Goal: Task Accomplishment & Management: Use online tool/utility

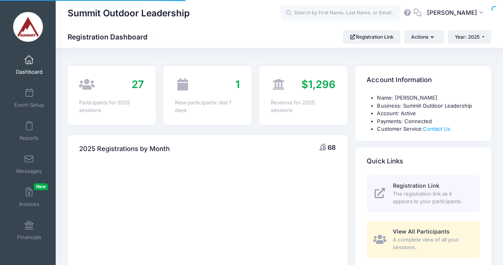
select select
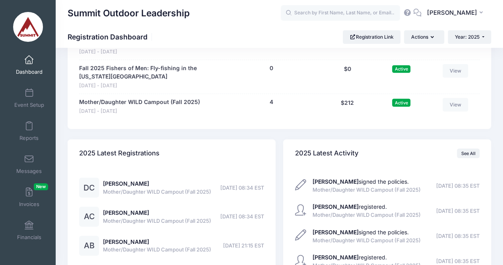
scroll to position [941, 0]
click at [452, 107] on link "View" at bounding box center [455, 104] width 25 height 14
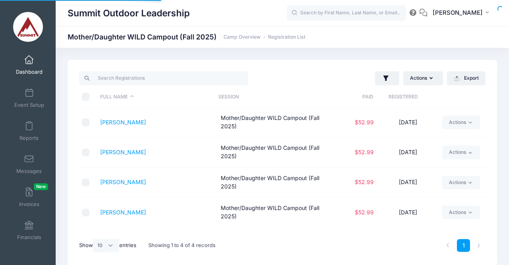
select select "10"
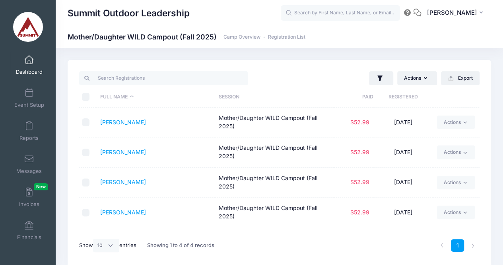
click at [25, 132] on link "Reports" at bounding box center [29, 131] width 38 height 28
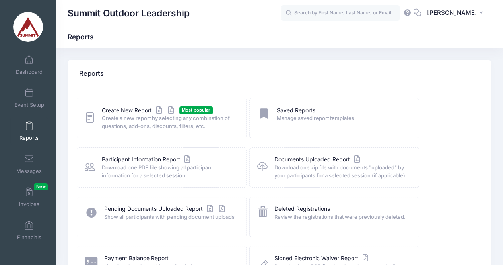
click at [110, 117] on span "Create a new report by selecting any combination of questions, add-ons, discoun…" at bounding box center [169, 122] width 134 height 16
click at [141, 111] on link "Create New Report" at bounding box center [139, 110] width 74 height 8
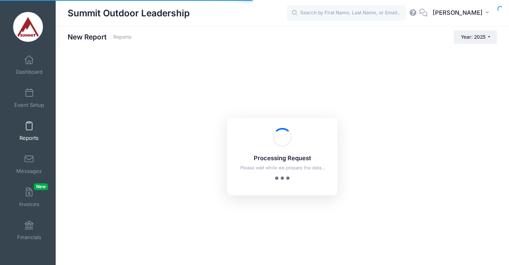
checkbox input "true"
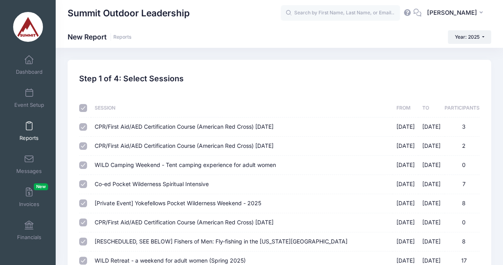
click at [84, 109] on input "checkbox" at bounding box center [83, 108] width 8 height 8
checkbox input "false"
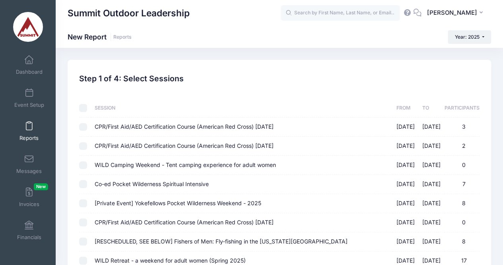
checkbox input "false"
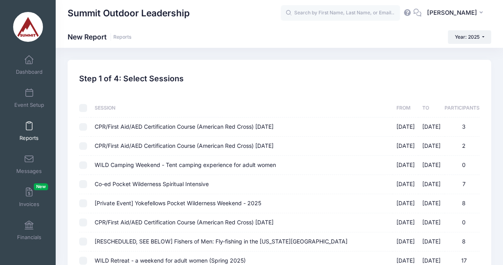
checkbox input "false"
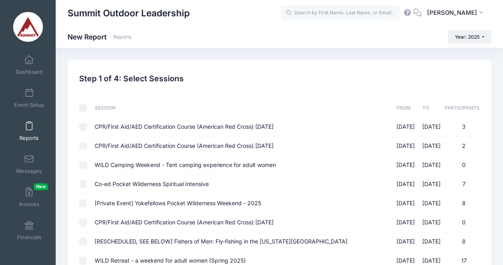
checkbox input "false"
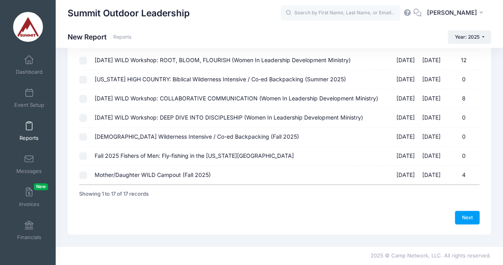
click at [86, 175] on input "Mother/Daughter WILD Campout (Fall 2025) [DATE] - [DATE] 4" at bounding box center [83, 175] width 8 height 8
checkbox input "true"
click at [463, 224] on link "Next" at bounding box center [467, 217] width 25 height 14
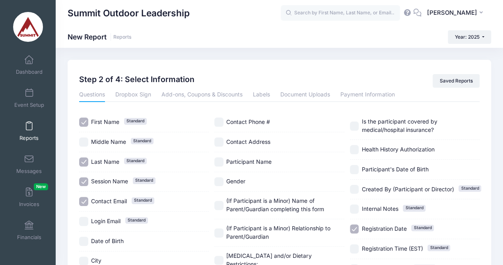
click at [356, 94] on link "Payment Information" at bounding box center [368, 95] width 54 height 14
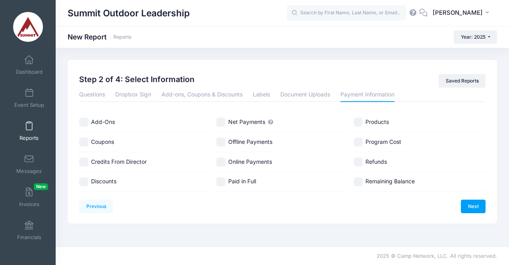
click at [100, 125] on span "Add-Ons" at bounding box center [103, 121] width 24 height 7
checkbox input "true"
click at [90, 140] on label "Coupons" at bounding box center [145, 141] width 132 height 9
checkbox input "true"
click at [86, 166] on input "Credits From Director" at bounding box center [83, 161] width 9 height 9
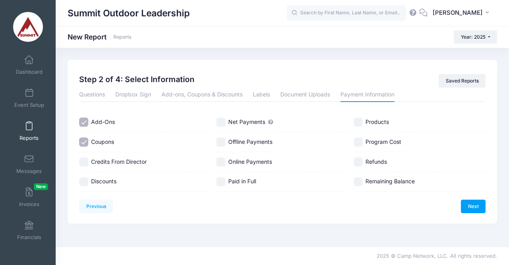
checkbox input "true"
click at [85, 177] on input "Discounts" at bounding box center [83, 181] width 9 height 9
checkbox input "true"
click at [220, 121] on input "Net Payments" at bounding box center [220, 121] width 9 height 9
checkbox input "true"
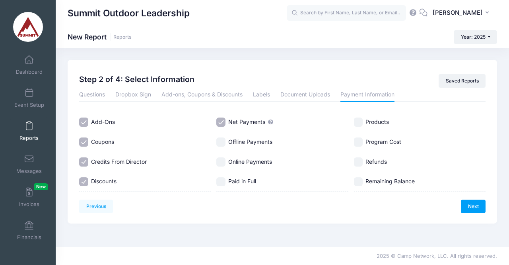
click at [222, 144] on input "Offline Payments" at bounding box center [220, 141] width 9 height 9
checkbox input "true"
click at [222, 156] on div "Online Payments" at bounding box center [282, 162] width 132 height 20
checkbox input "true"
click at [224, 179] on input "Paid in Full" at bounding box center [220, 181] width 9 height 9
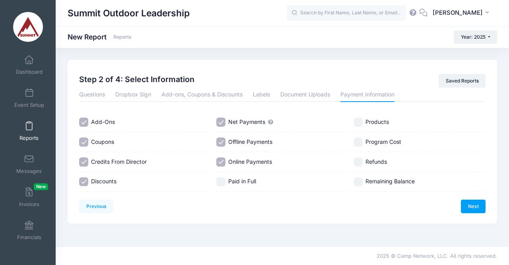
checkbox input "true"
click at [358, 125] on input "Products" at bounding box center [358, 121] width 9 height 9
checkbox input "true"
click at [360, 143] on input "Program Cost" at bounding box center [358, 141] width 9 height 9
checkbox input "true"
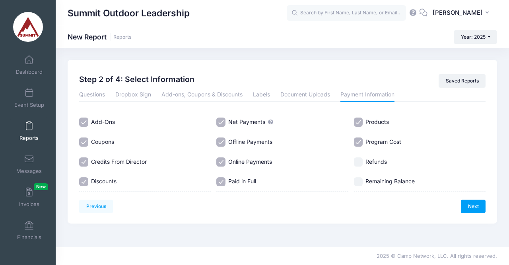
click at [360, 163] on input "Refunds" at bounding box center [358, 161] width 9 height 9
checkbox input "true"
click at [360, 179] on input "Remaining Balance" at bounding box center [358, 181] width 9 height 9
checkbox input "true"
click at [470, 201] on link "Next" at bounding box center [473, 206] width 25 height 14
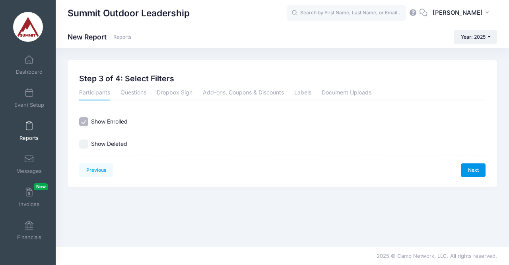
click at [469, 168] on link "Next" at bounding box center [473, 170] width 25 height 14
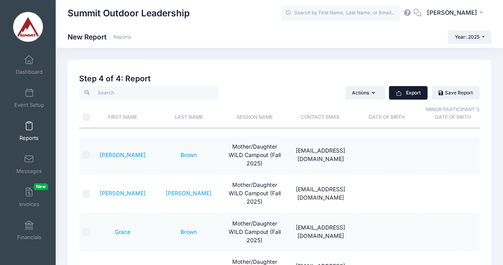
click at [410, 92] on button "Export" at bounding box center [408, 93] width 39 height 14
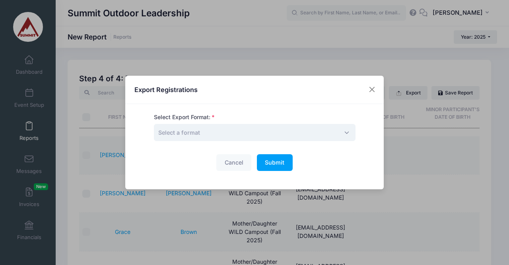
click at [302, 134] on span "Select a format" at bounding box center [255, 132] width 202 height 17
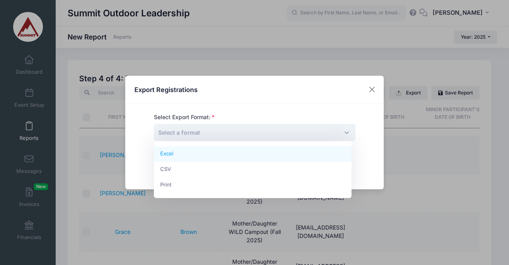
select select "excel"
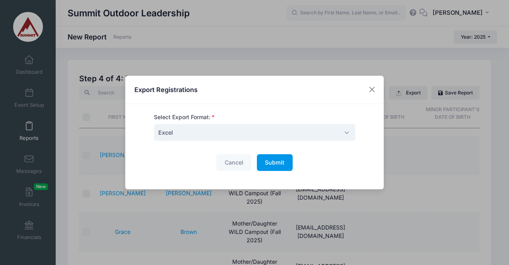
click at [267, 162] on span "Submit" at bounding box center [274, 162] width 19 height 7
